Goal: Task Accomplishment & Management: Use online tool/utility

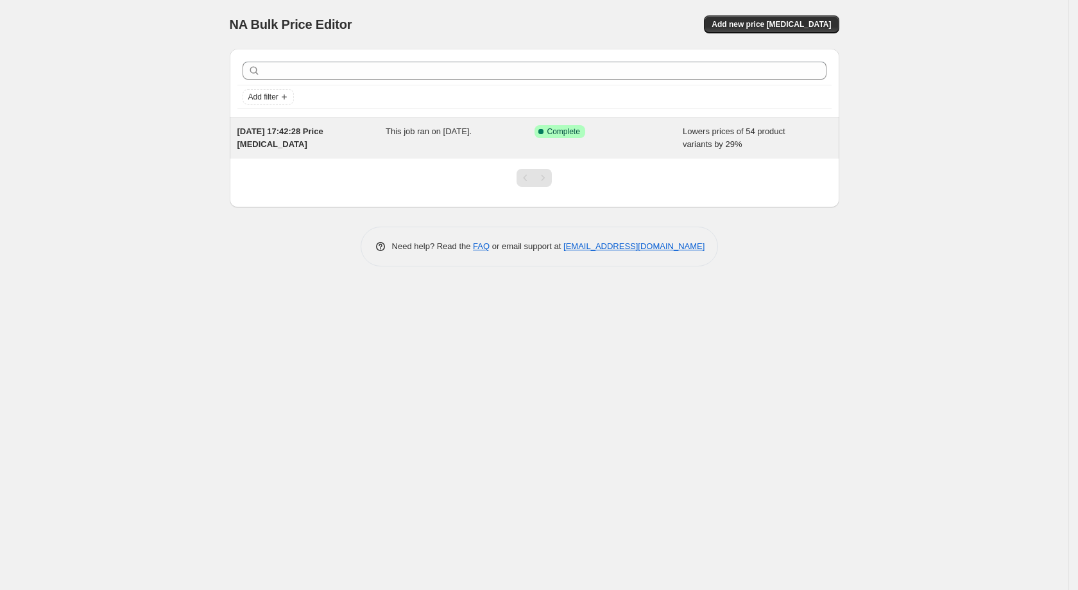
click at [726, 130] on span "Lowers prices of 54 product variants by 29%" at bounding box center [734, 137] width 103 height 22
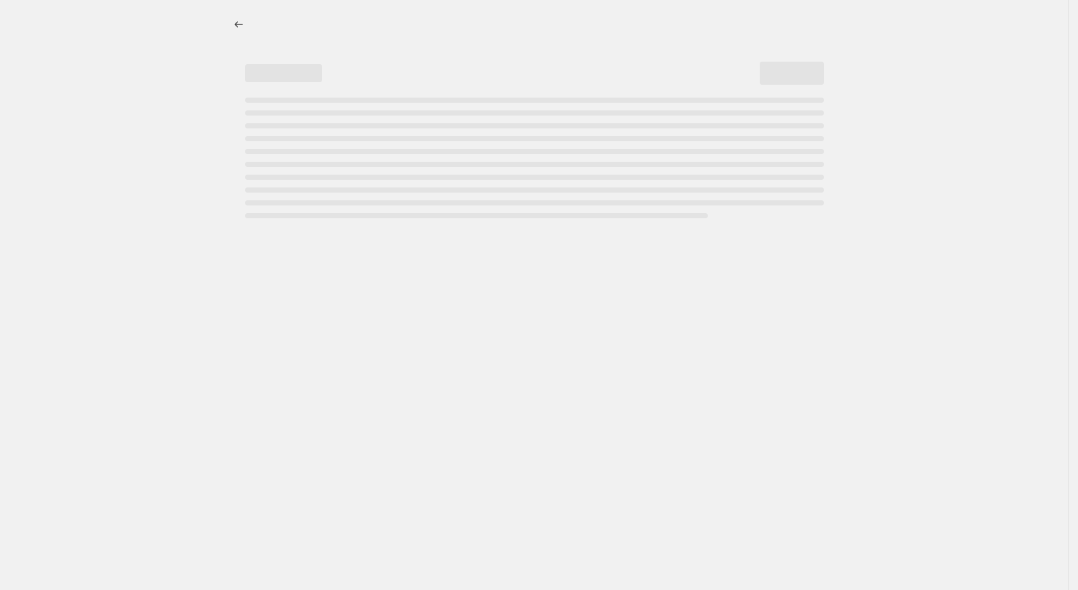
select select "percentage"
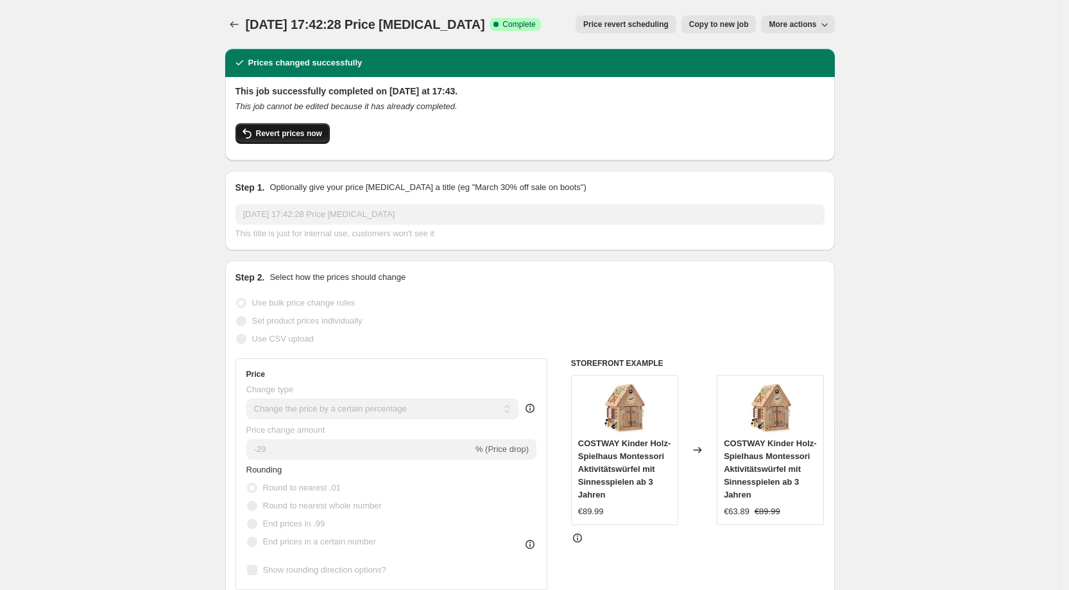
click at [287, 137] on span "Revert prices now" at bounding box center [289, 133] width 66 height 10
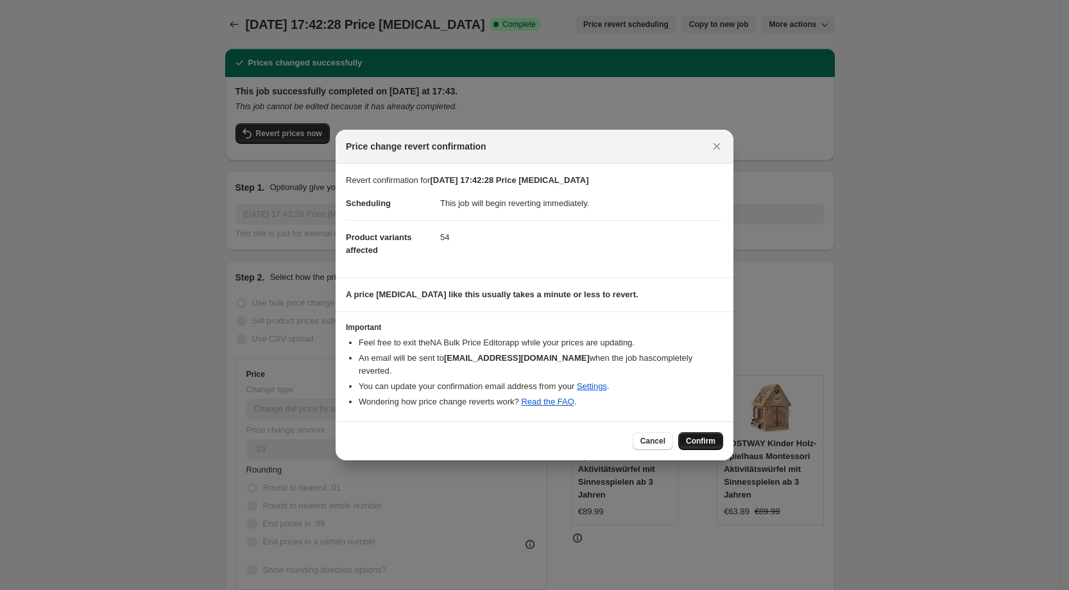
click at [705, 441] on span "Confirm" at bounding box center [701, 441] width 30 height 10
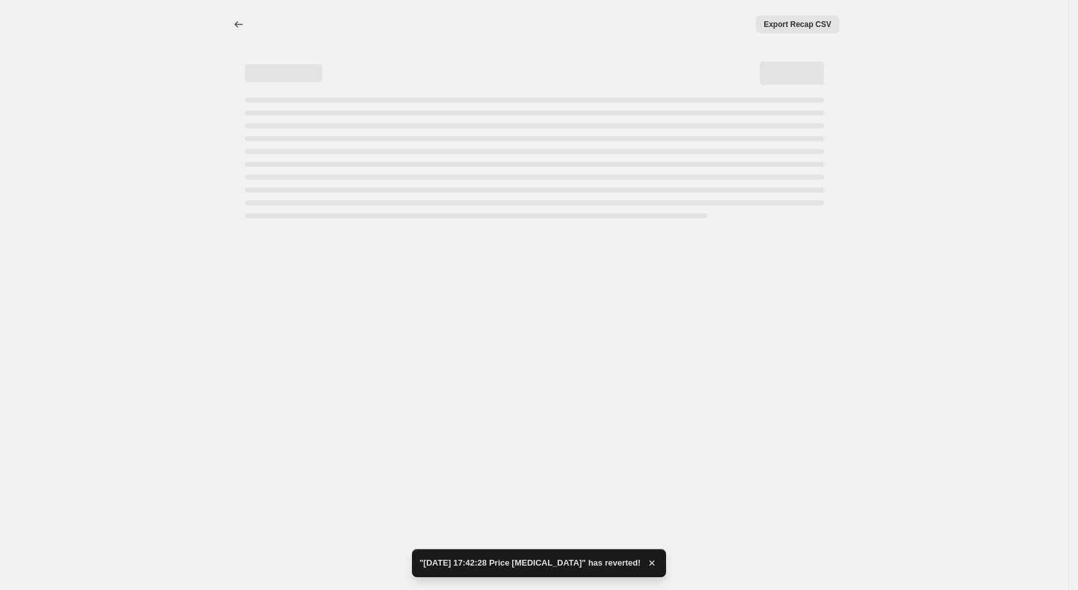
select select "percentage"
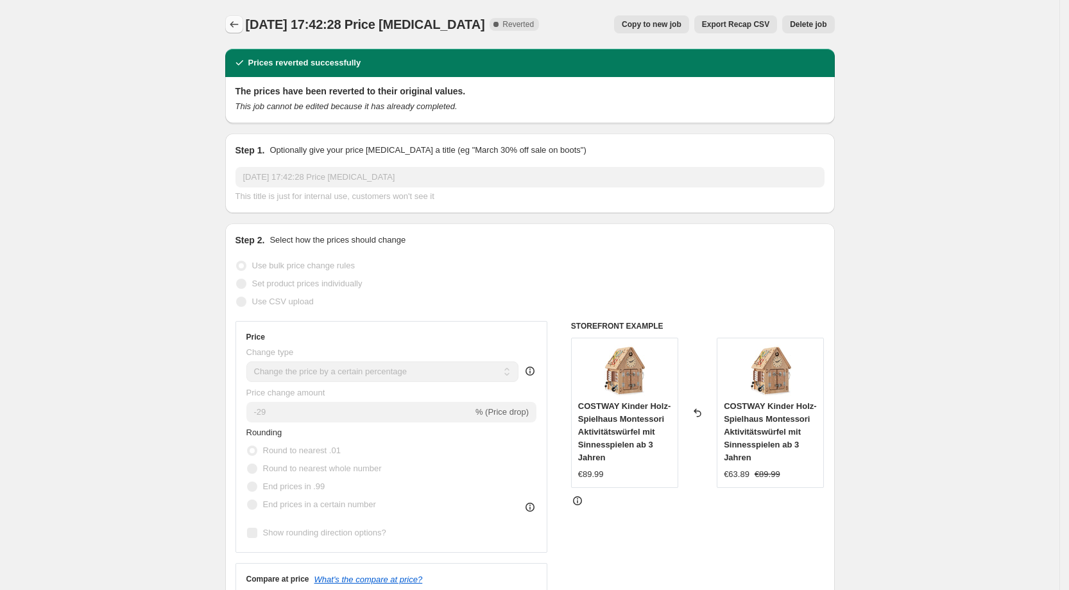
click at [236, 28] on icon "Price change jobs" at bounding box center [234, 24] width 13 height 13
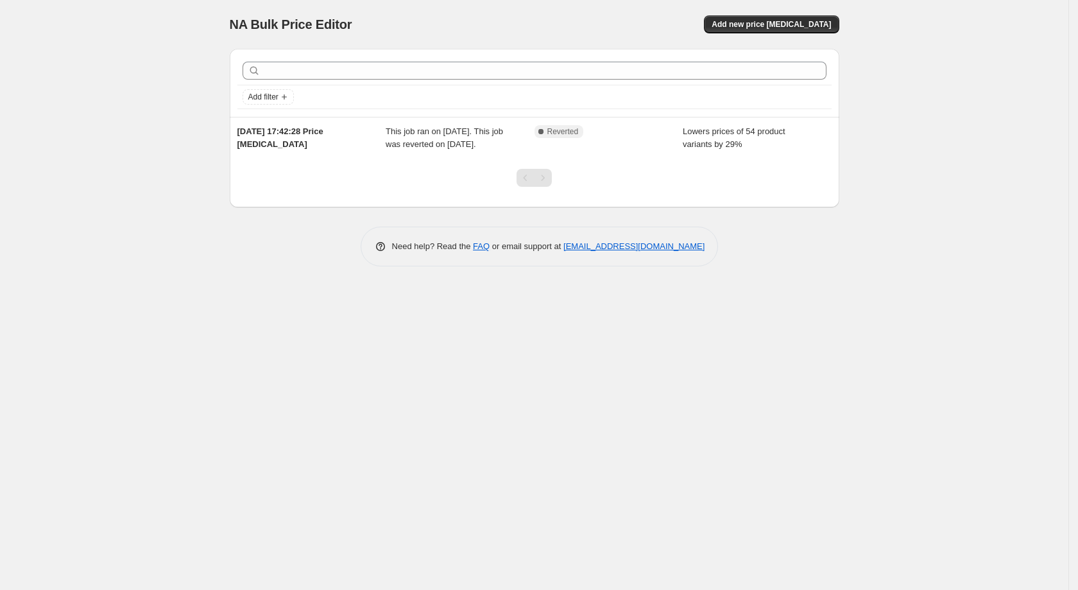
click at [336, 21] on span "NA Bulk Price Editor" at bounding box center [291, 24] width 123 height 14
